Goal: Information Seeking & Learning: Learn about a topic

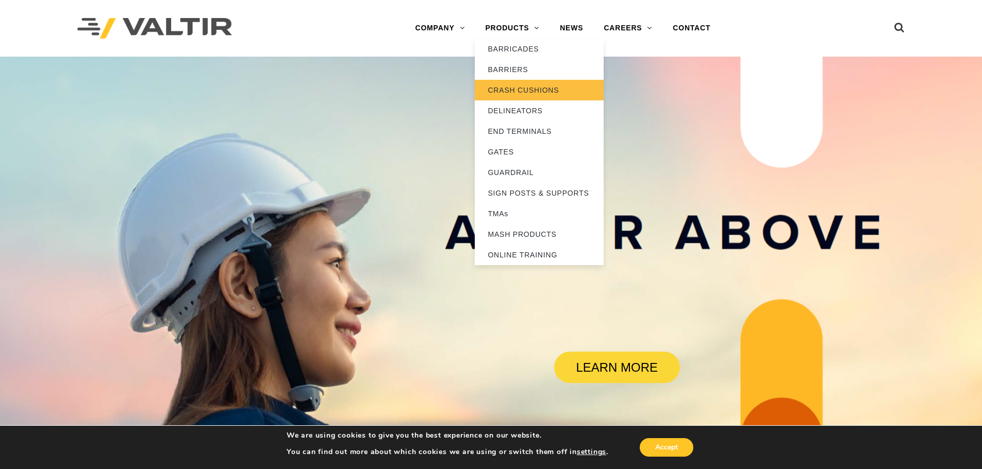
click at [532, 93] on link "CRASH CUSHIONS" at bounding box center [539, 90] width 129 height 21
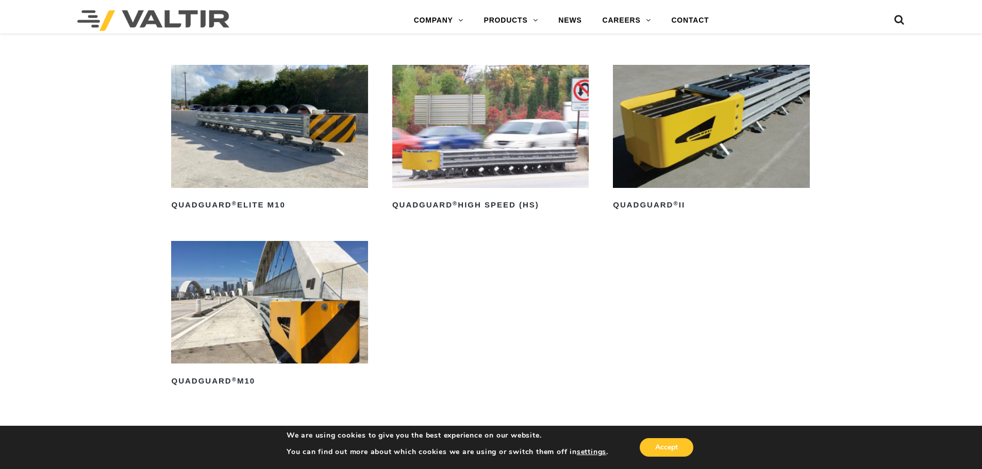
scroll to position [876, 0]
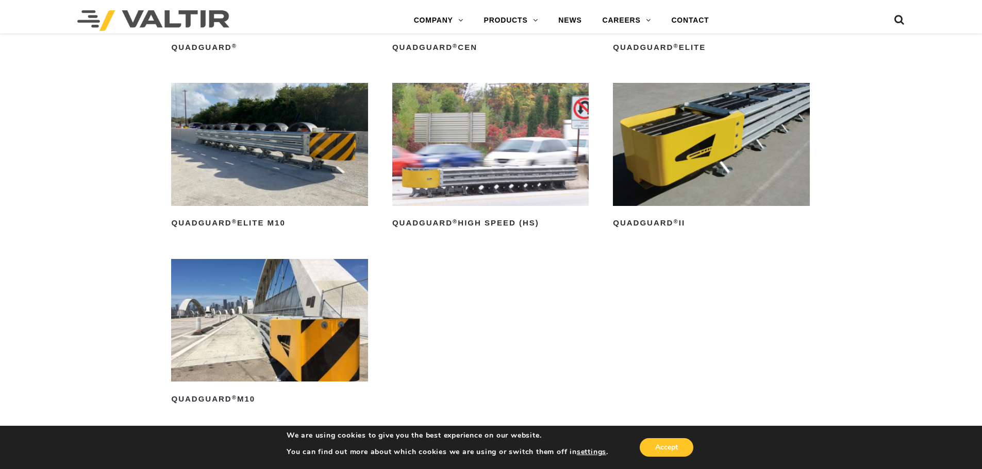
click at [736, 123] on img at bounding box center [711, 144] width 196 height 123
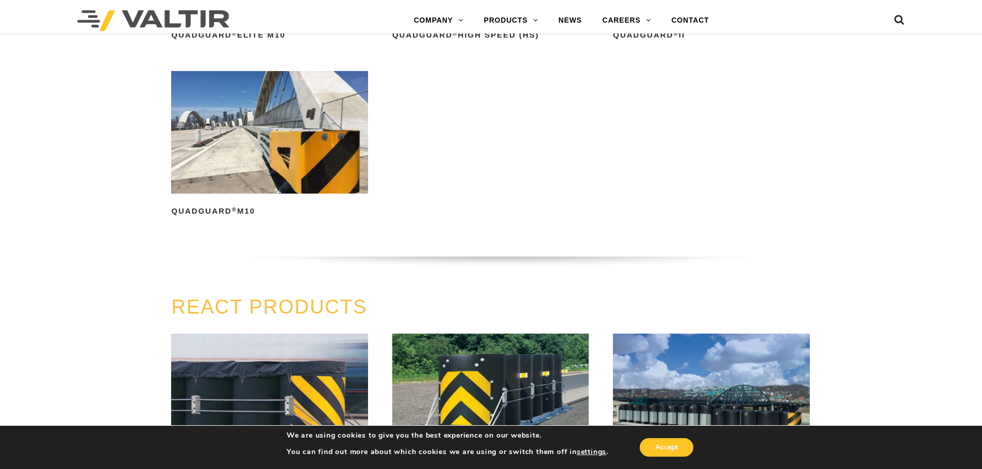
scroll to position [1082, 0]
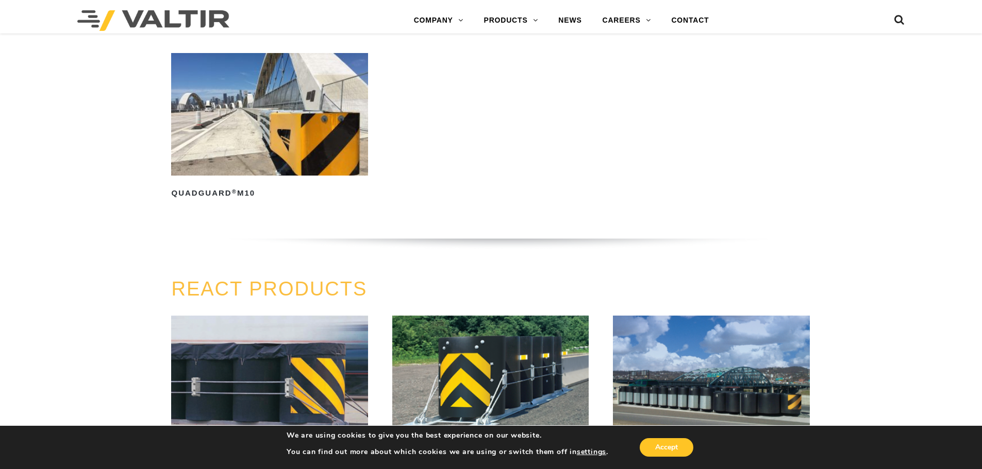
click at [340, 140] on img at bounding box center [269, 114] width 196 height 123
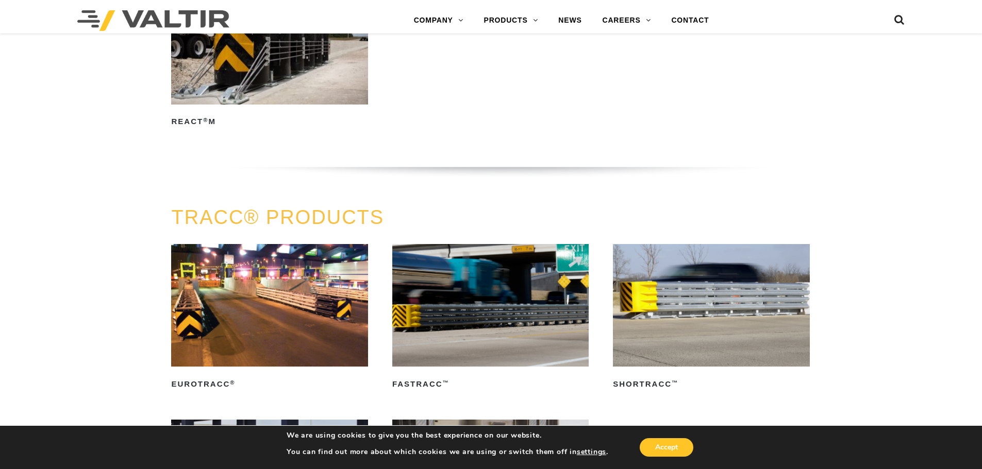
scroll to position [1597, 0]
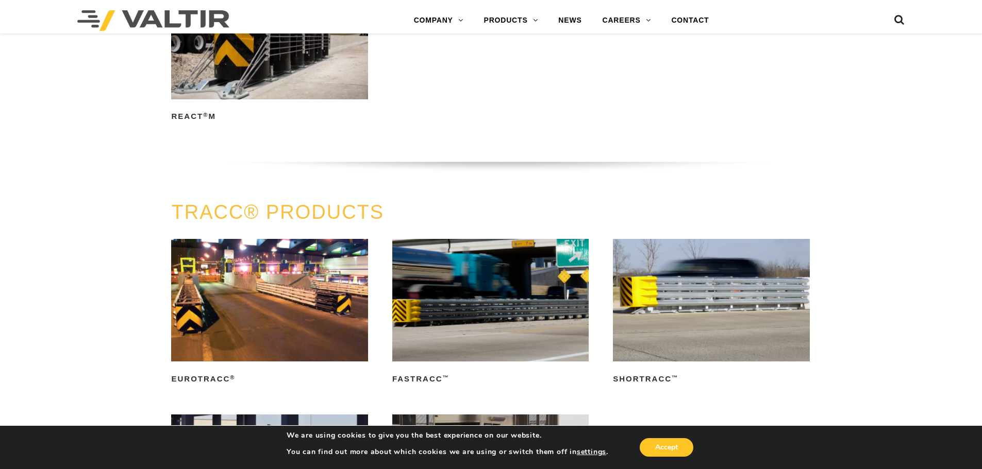
click at [685, 438] on div "Accept" at bounding box center [651, 448] width 87 height 22
click at [676, 446] on button "Accept" at bounding box center [666, 447] width 54 height 19
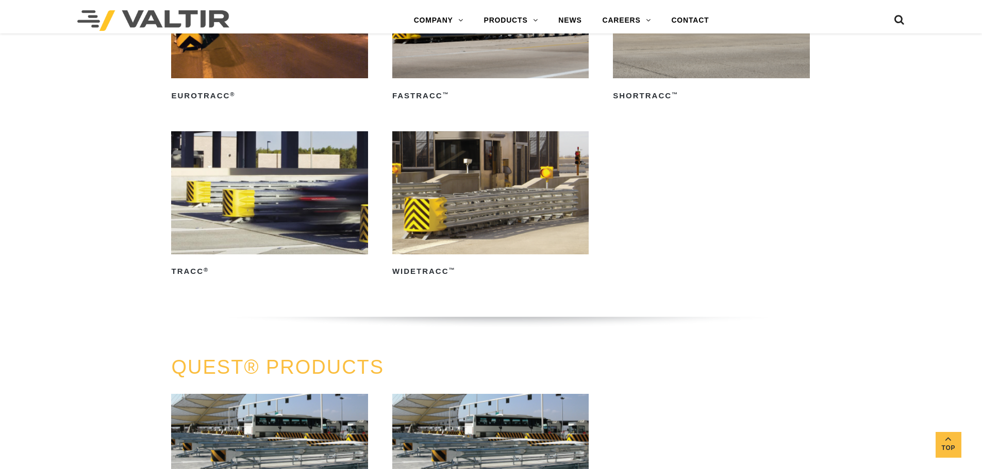
scroll to position [1906, 0]
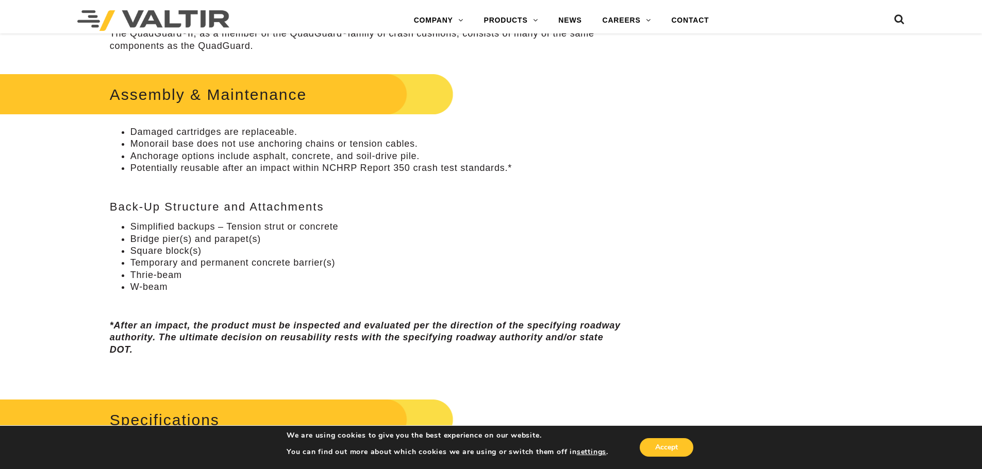
scroll to position [670, 0]
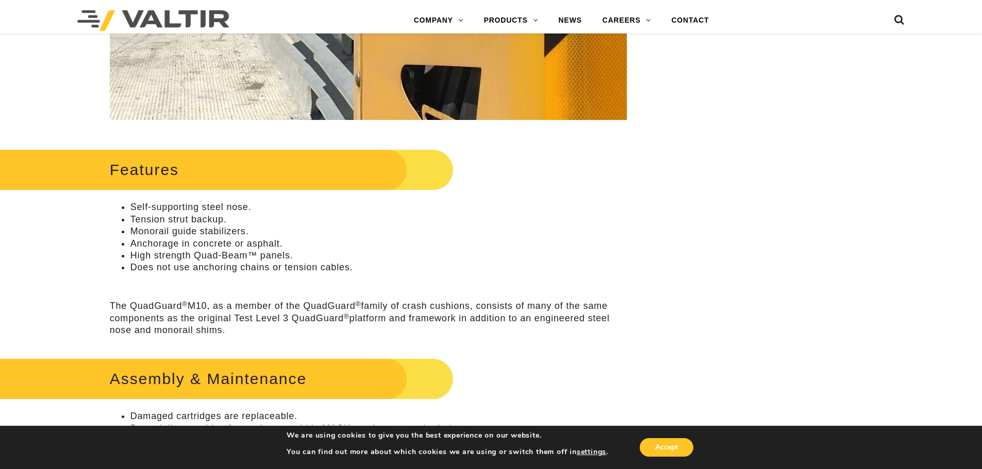
scroll to position [464, 0]
